Goal: Entertainment & Leisure: Consume media (video, audio)

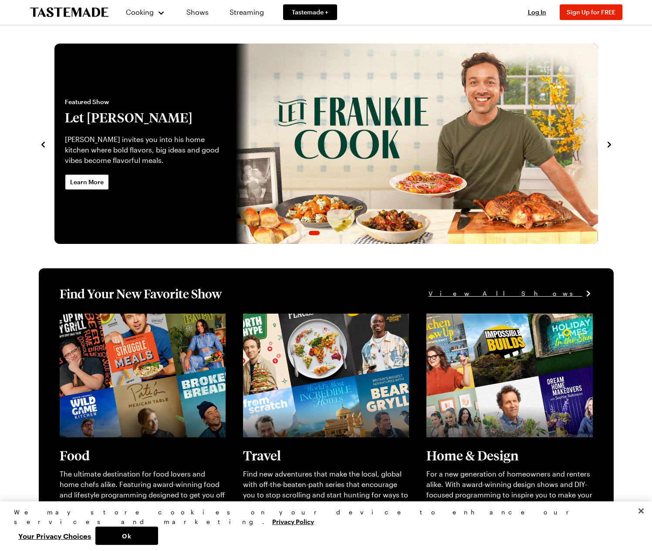
click at [598, 526] on div "We may store cookies on your device to enhance our services and marketing. Priv…" at bounding box center [326, 526] width 652 height 50
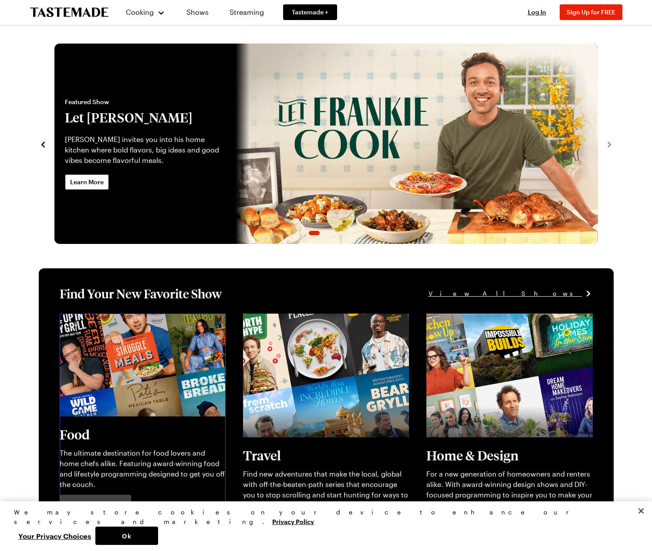
click at [75, 323] on link "View full content for [object Object]" at bounding box center [119, 318] width 119 height 8
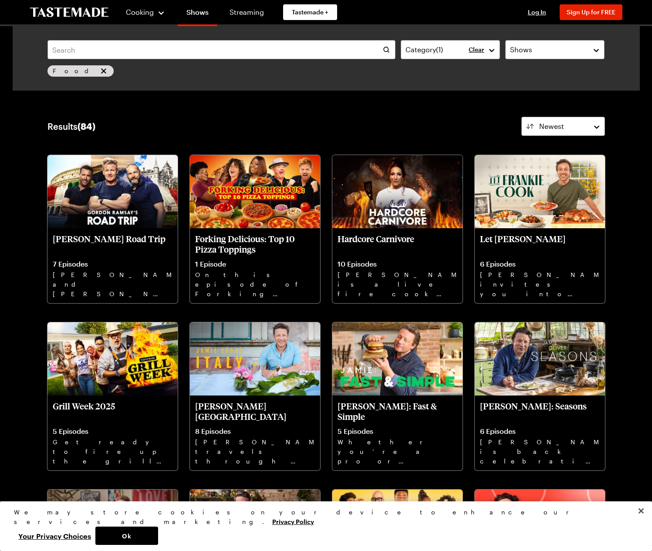
click at [206, 123] on div "Results ( 84 ) Newest" at bounding box center [325, 126] width 557 height 19
